Goal: Transaction & Acquisition: Purchase product/service

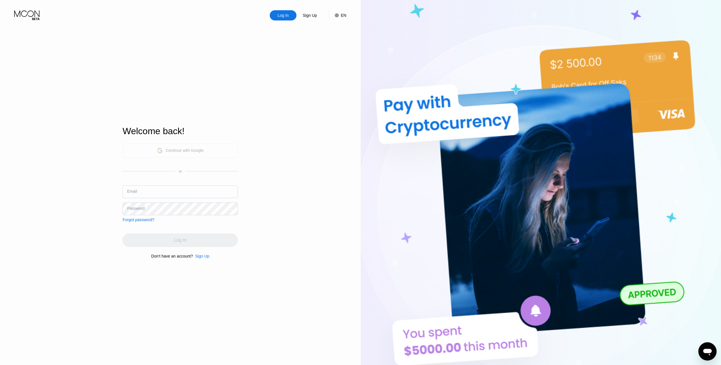
click at [161, 154] on div "Continue with Google" at bounding box center [180, 150] width 47 height 9
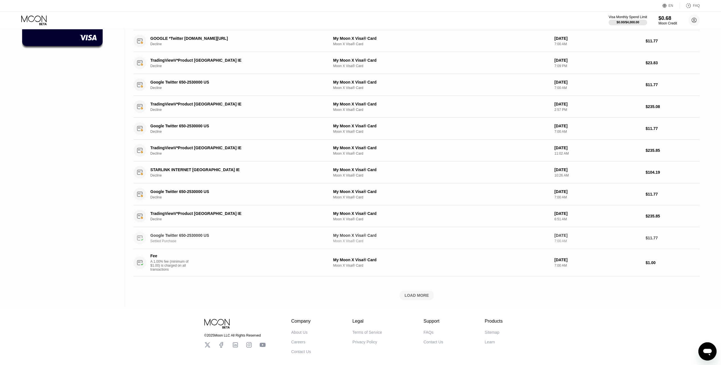
scroll to position [105, 0]
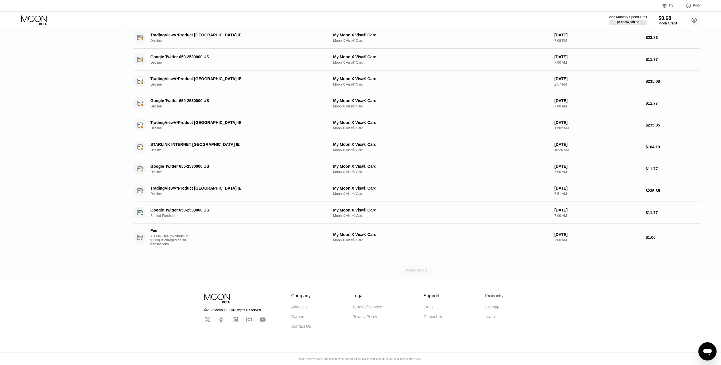
click at [422, 268] on div "LOAD MORE" at bounding box center [417, 270] width 24 height 5
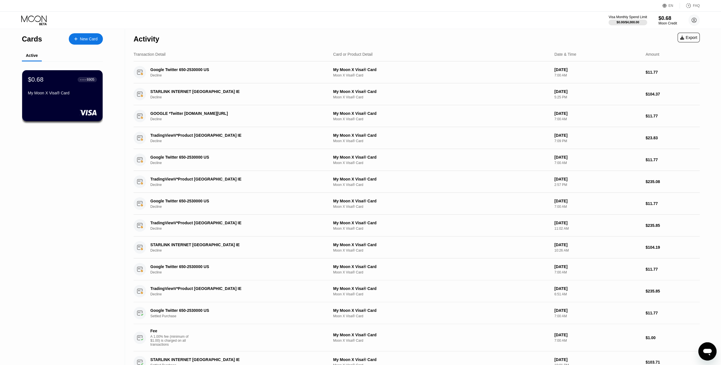
scroll to position [0, 0]
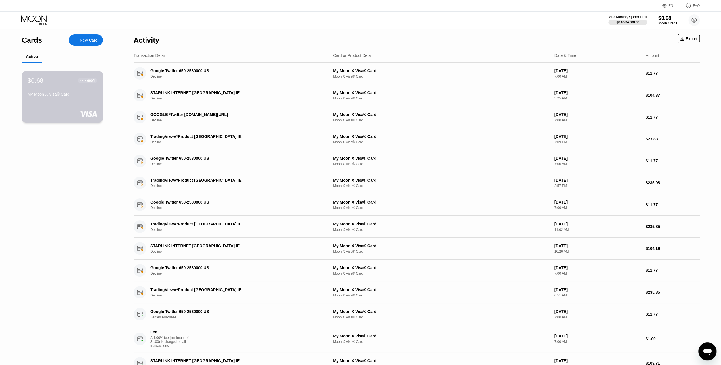
click at [71, 102] on div "$0.68 ● ● ● ● 6905 My Moon X Visa® Card" at bounding box center [62, 96] width 81 height 51
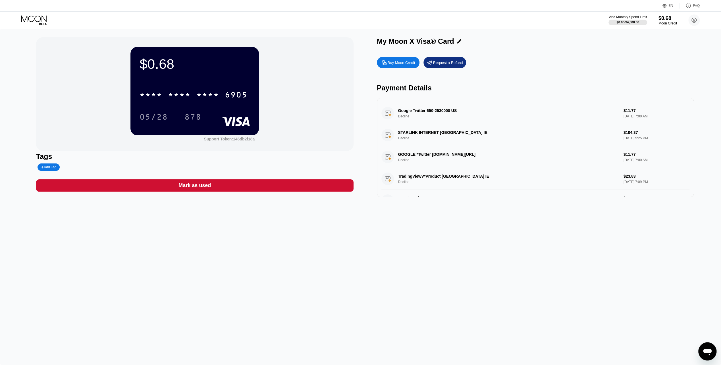
click at [403, 63] on div "Buy Moon Credit" at bounding box center [402, 62] width 28 height 5
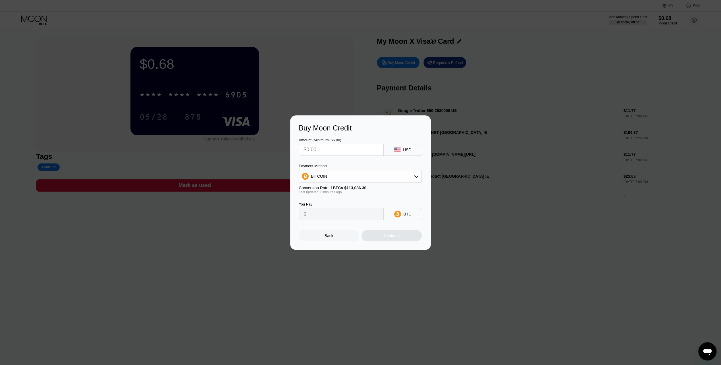
drag, startPoint x: 332, startPoint y: 146, endPoint x: 235, endPoint y: 149, distance: 97.3
click at [235, 149] on div "Buy Moon Credit Amount (Minimum: $5.00) USD Payment Method BITCOIN Conversion R…" at bounding box center [360, 182] width 721 height 134
type input "$1"
type input "0.00000886"
type input "$18"
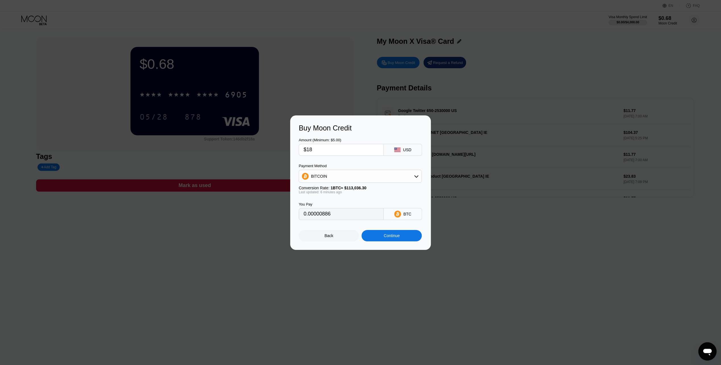
type input "0.00015933"
type input "$180"
type input "0.00159321"
drag, startPoint x: 329, startPoint y: 151, endPoint x: 250, endPoint y: 150, distance: 79.0
click at [250, 150] on div "Buy Moon Credit Amount (Minimum: $5.00) $180 USD Payment Method BITCOIN Convers…" at bounding box center [360, 182] width 721 height 134
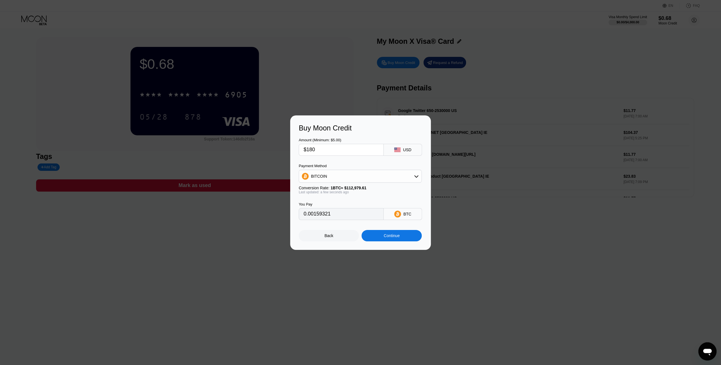
type input "$1"
type input "0.00000886"
type input "$11"
type input "0.00009737"
type input "$118"
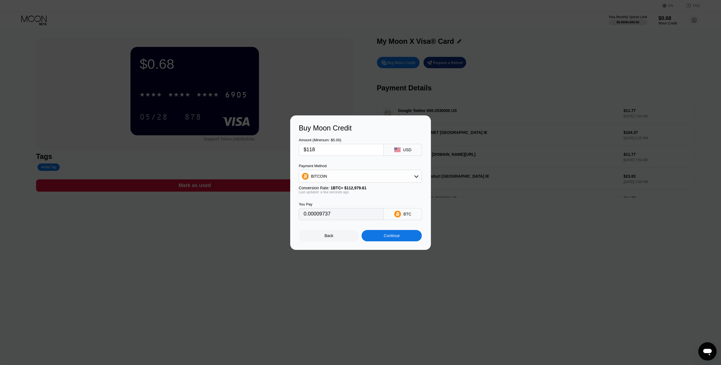
type input "0.00104444"
type input "$118"
click at [390, 237] on div "Continue" at bounding box center [392, 235] width 16 height 5
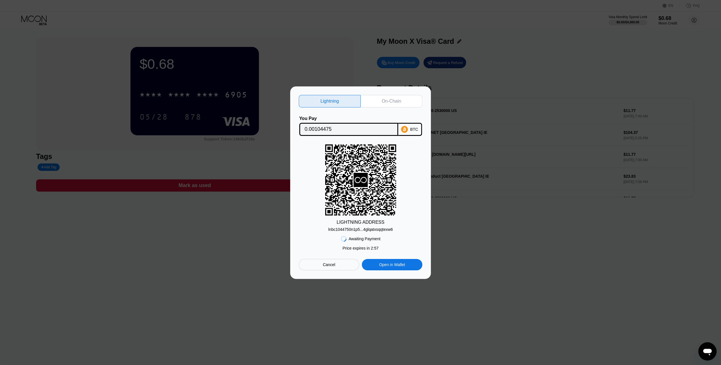
click at [370, 230] on div "lnbc1044750n1p5...4glqatxsqqtexw6" at bounding box center [360, 229] width 65 height 5
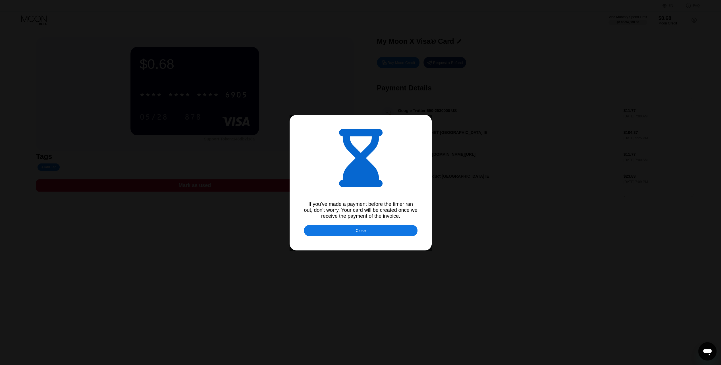
type input "0.00104476"
click at [355, 234] on div "Close" at bounding box center [361, 230] width 114 height 11
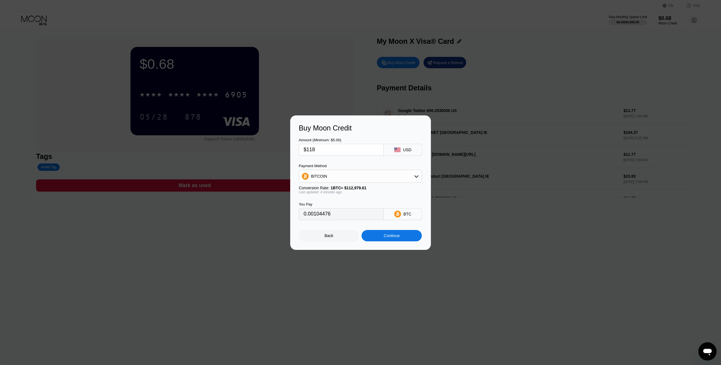
click at [322, 151] on input "$118" at bounding box center [341, 149] width 75 height 11
type input "$11"
type input "0.00009740"
type input "$119"
type input "0.00105361"
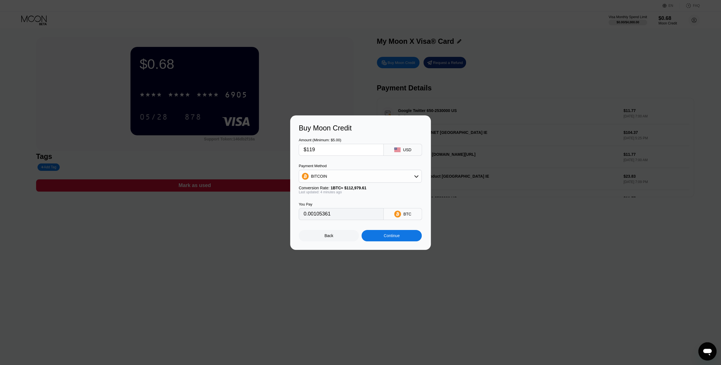
type input "$119"
drag, startPoint x: 380, startPoint y: 236, endPoint x: 378, endPoint y: 197, distance: 38.7
click at [378, 197] on div "Amount (Minimum: $5.00) $119 USD Payment Method BITCOIN Conversion Rate: 1 BTC …" at bounding box center [361, 186] width 124 height 109
click at [382, 238] on div "Continue" at bounding box center [392, 235] width 60 height 11
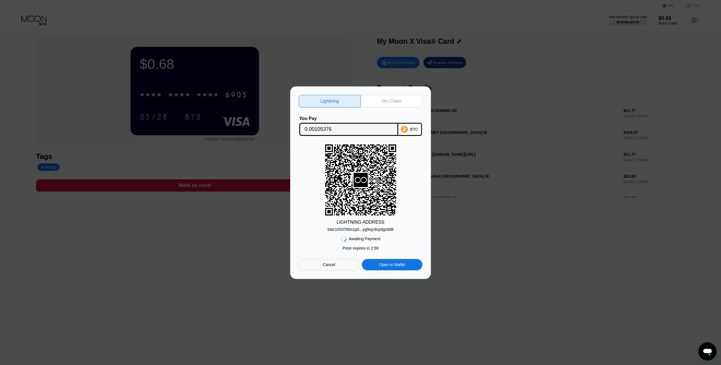
click at [368, 230] on div "lnbc1053760n1p5...yg9njc9cpdgc8d8" at bounding box center [361, 229] width 66 height 5
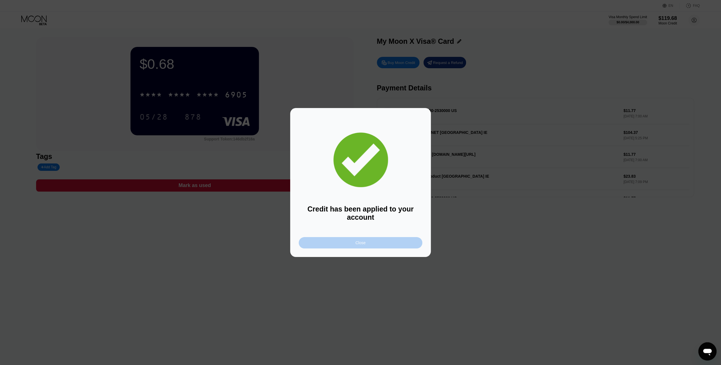
click at [343, 245] on div "Close" at bounding box center [361, 242] width 124 height 11
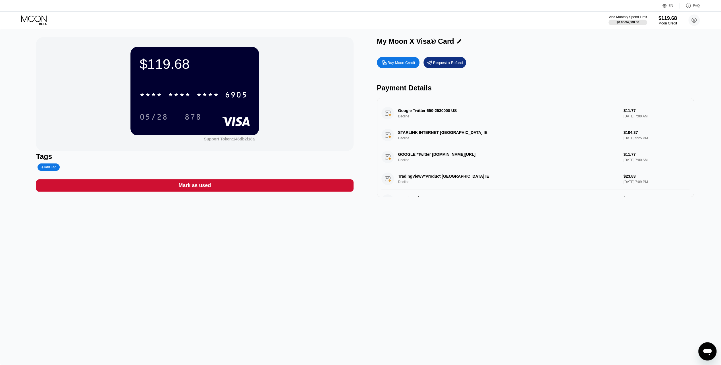
click at [38, 19] on icon at bounding box center [34, 20] width 26 height 10
